Goal: Find specific page/section: Find specific page/section

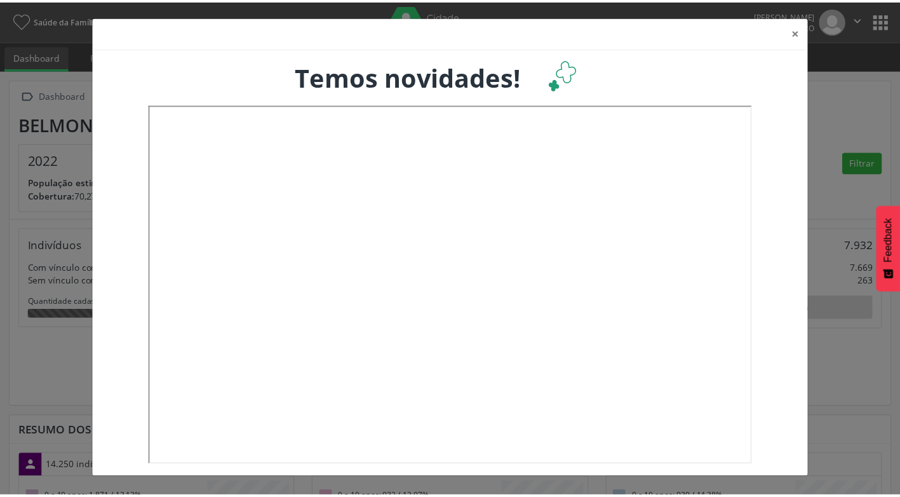
scroll to position [211, 297]
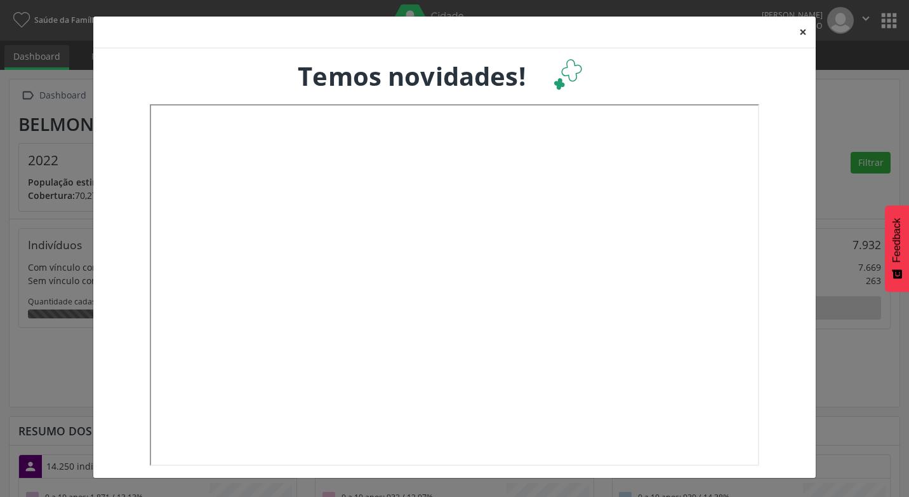
click at [804, 34] on button "×" at bounding box center [803, 32] width 25 height 31
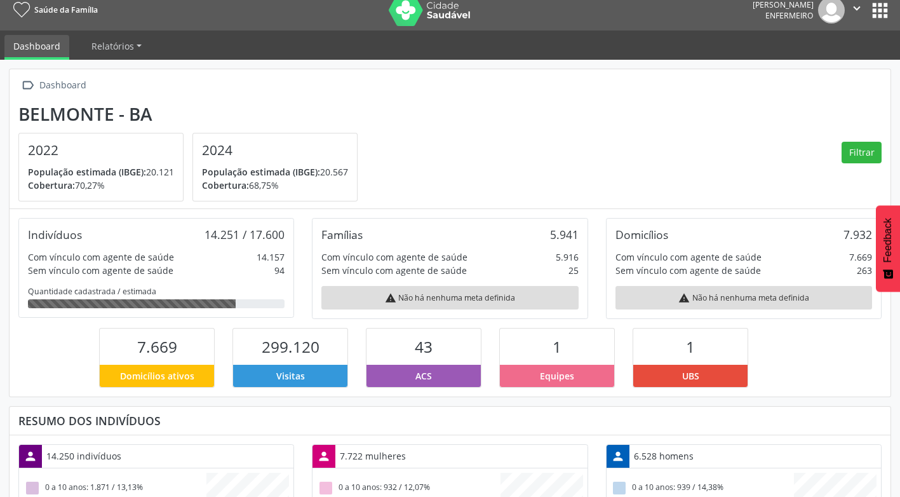
scroll to position [0, 0]
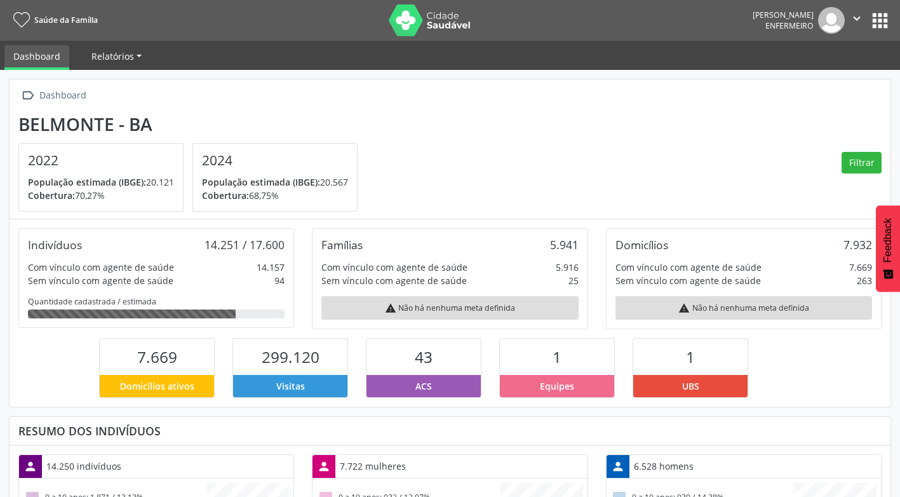
click at [138, 55] on link "Relatórios" at bounding box center [117, 56] width 68 height 22
click at [881, 22] on button "apps" at bounding box center [880, 21] width 22 height 22
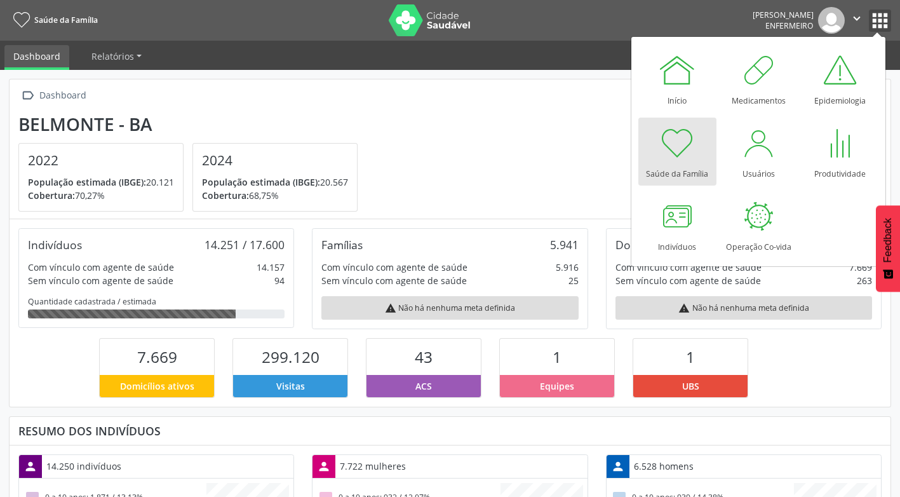
click at [854, 15] on icon "" at bounding box center [857, 18] width 14 height 14
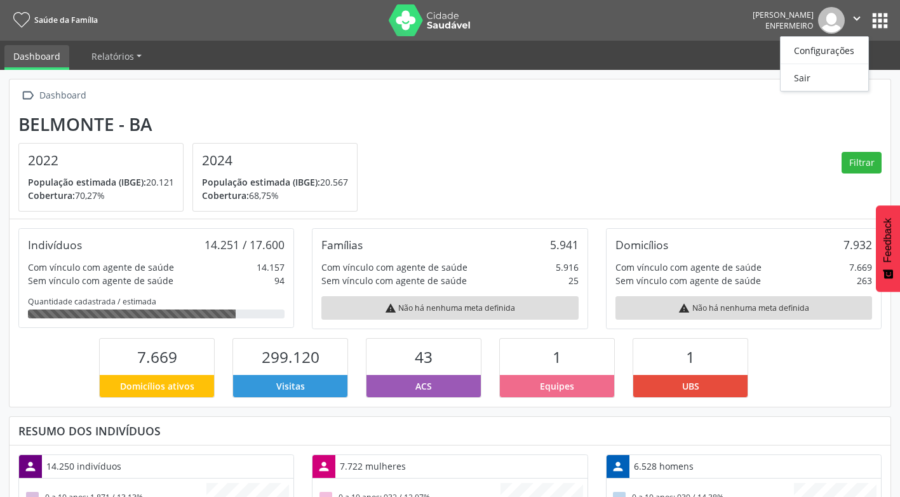
click at [875, 21] on button "apps" at bounding box center [880, 21] width 22 height 22
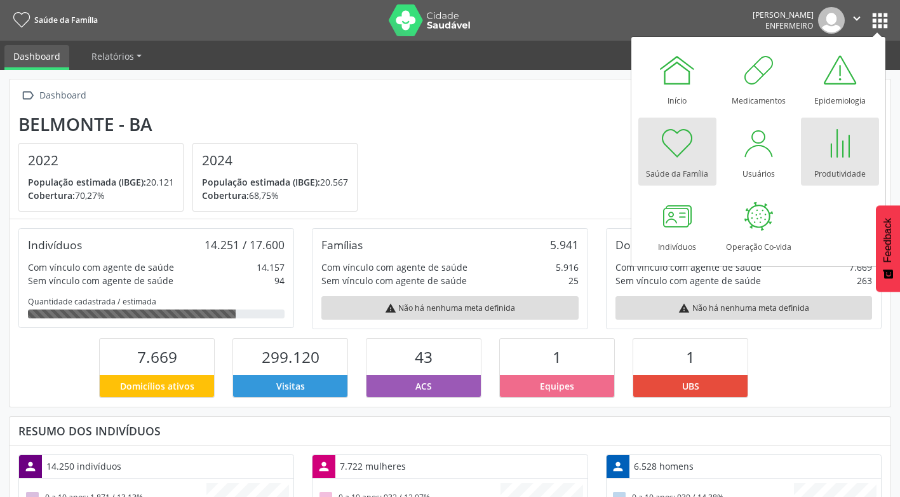
click at [836, 156] on div at bounding box center [840, 143] width 38 height 38
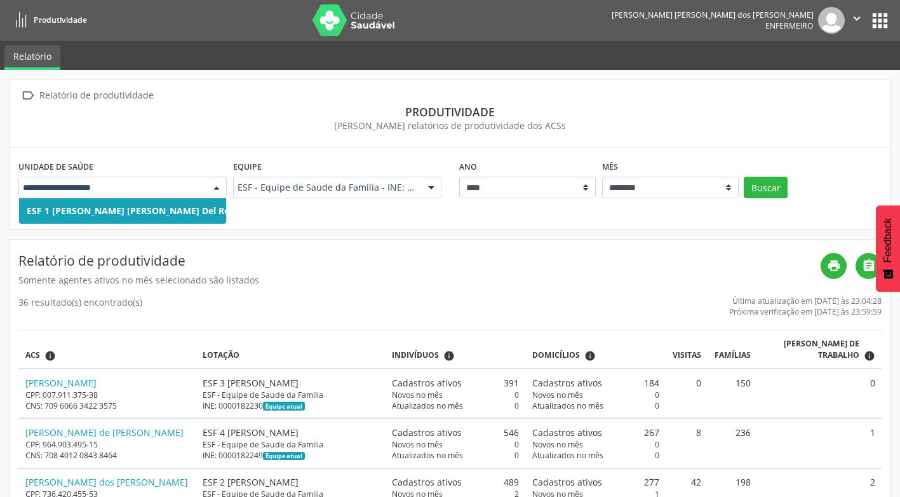
click at [215, 189] on div at bounding box center [216, 188] width 19 height 22
click at [177, 215] on span "ESF 1 [PERSON_NAME] [PERSON_NAME] Del Rey" at bounding box center [131, 210] width 208 height 12
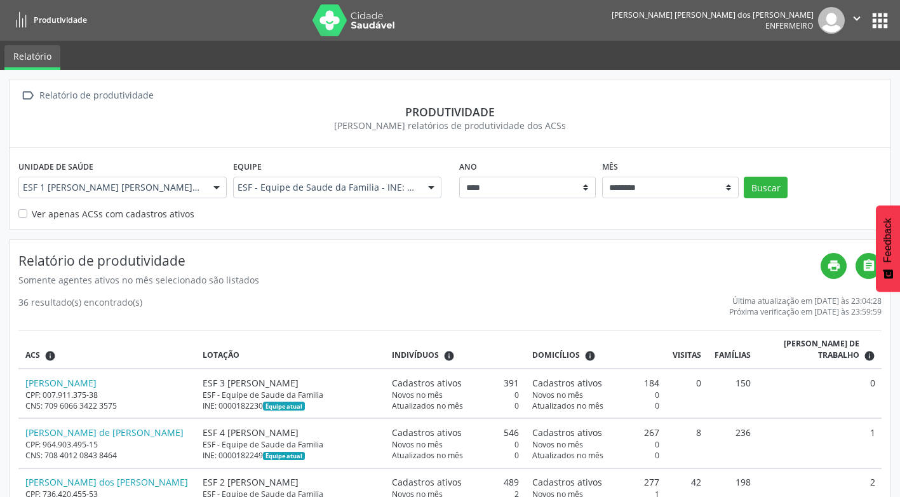
click at [353, 115] on div "Produtividade" at bounding box center [449, 112] width 863 height 14
click at [876, 15] on button "apps" at bounding box center [880, 21] width 22 height 22
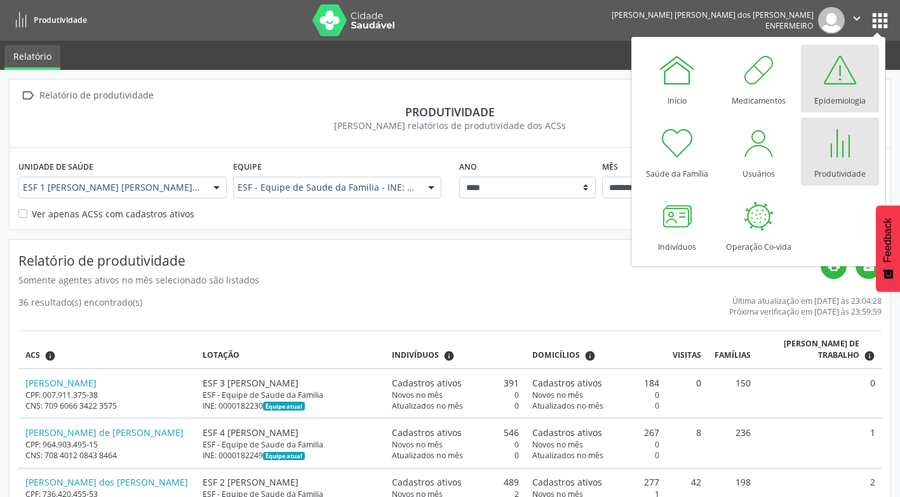
click at [836, 78] on div at bounding box center [840, 70] width 38 height 38
